Goal: Information Seeking & Learning: Learn about a topic

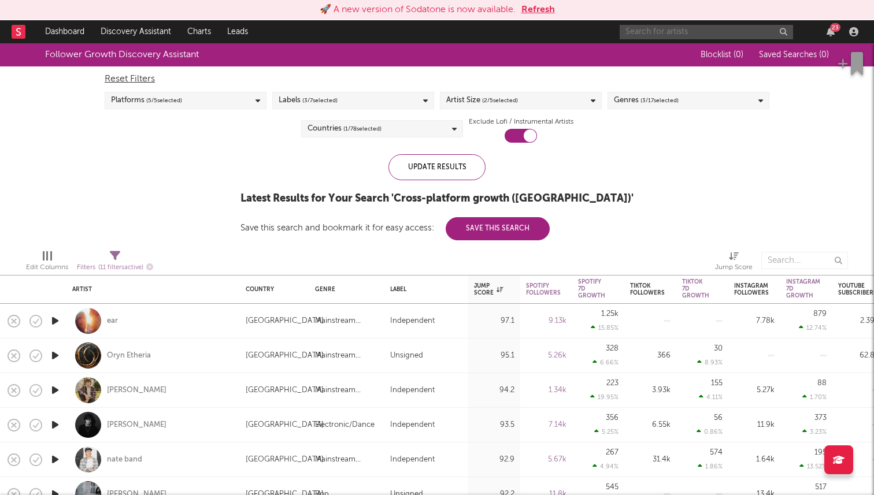
click at [687, 31] on input "text" at bounding box center [706, 32] width 173 height 14
click at [666, 35] on input "gunnr" at bounding box center [706, 32] width 173 height 14
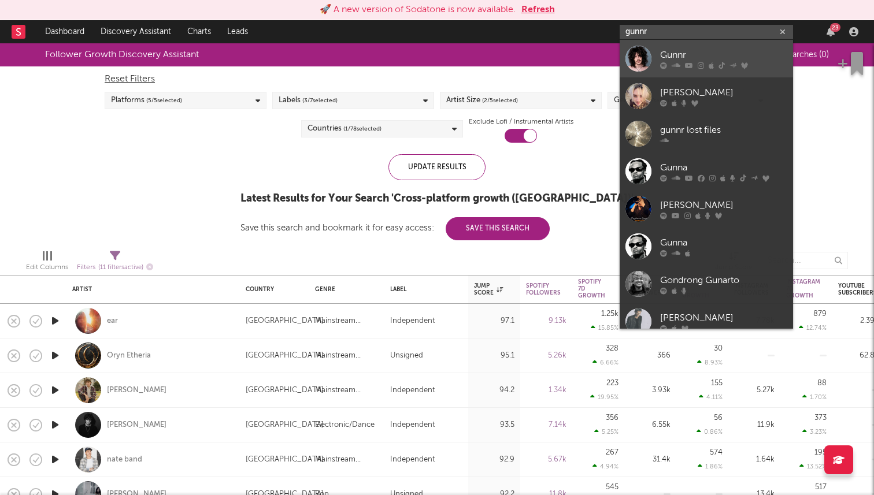
type input "gunnr"
click at [670, 60] on div "Gunnr" at bounding box center [723, 55] width 127 height 14
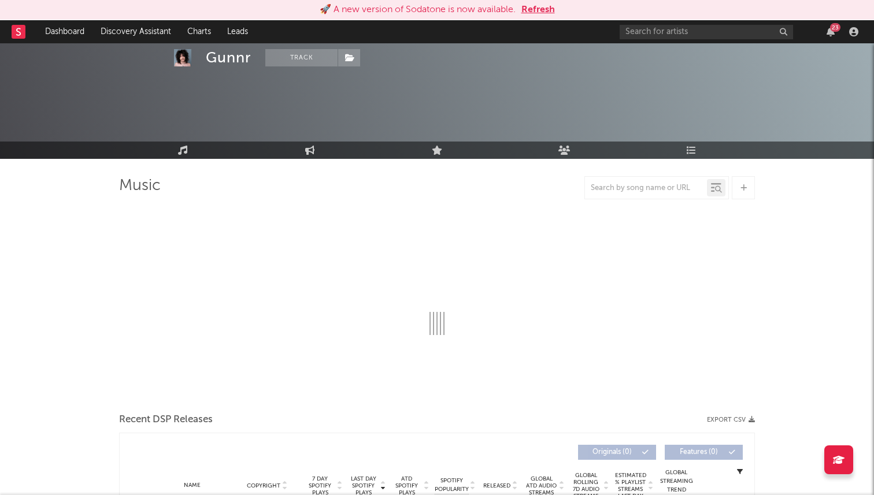
select select "6m"
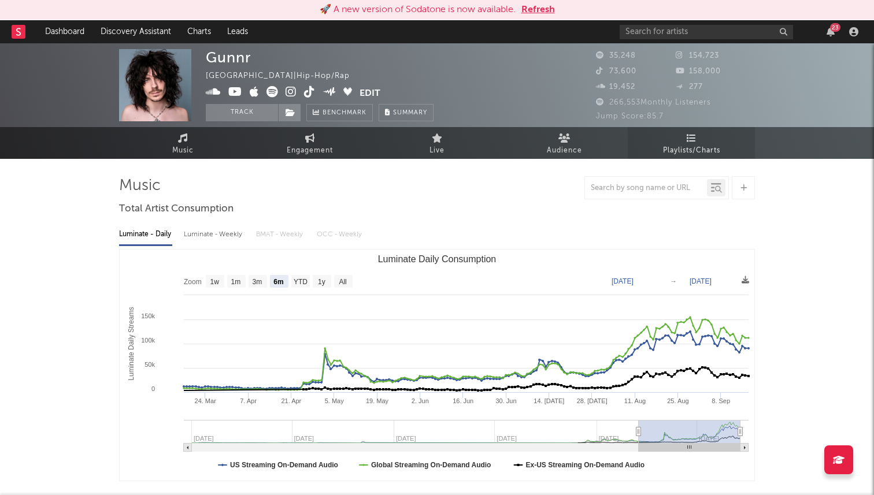
click at [669, 153] on span "Playlists/Charts" at bounding box center [691, 151] width 57 height 14
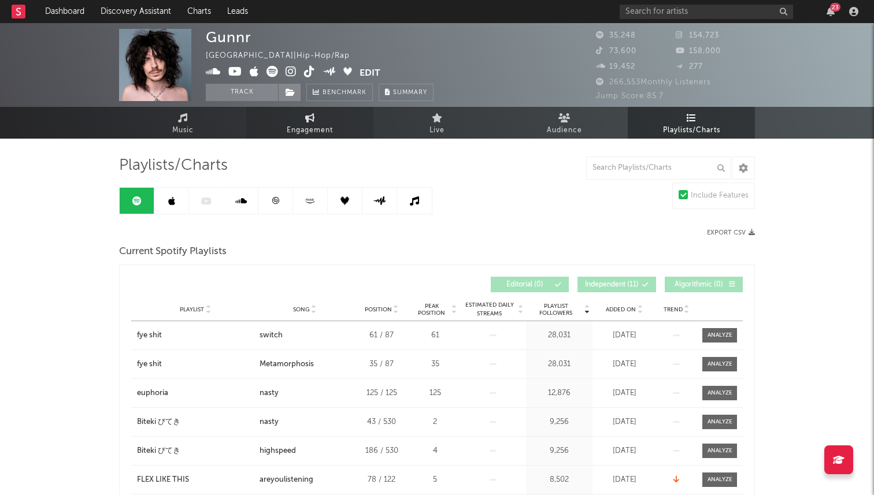
click at [299, 127] on span "Engagement" at bounding box center [310, 131] width 46 height 14
select select "1w"
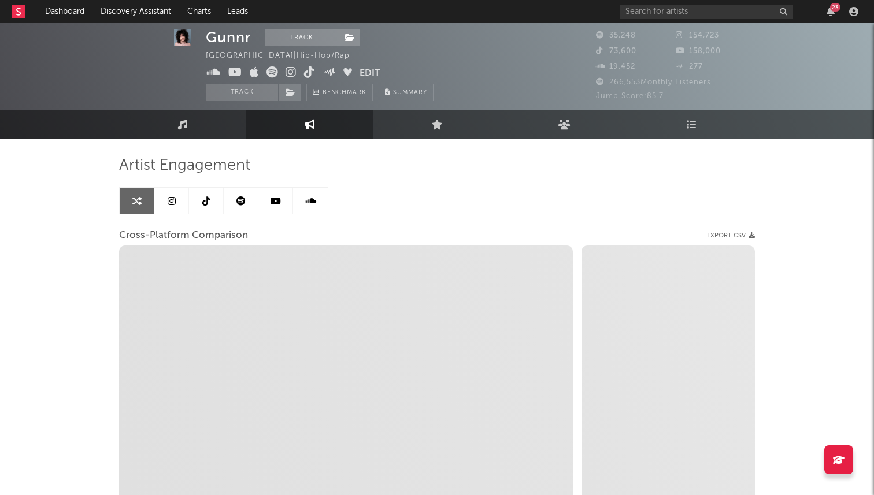
scroll to position [47, 0]
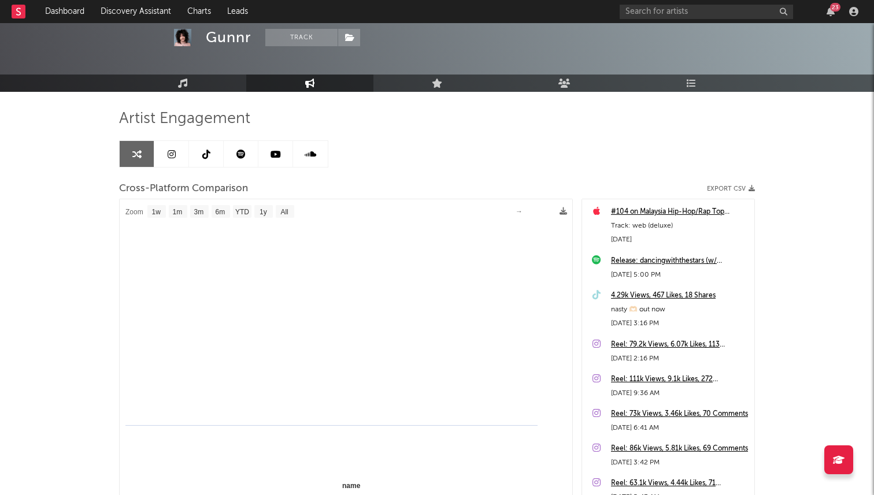
select select "1m"
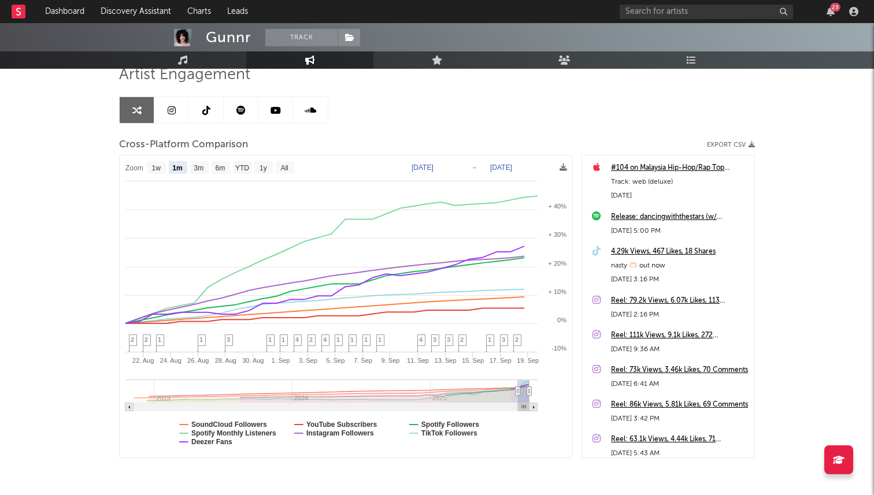
scroll to position [92, 0]
